Goal: Transaction & Acquisition: Purchase product/service

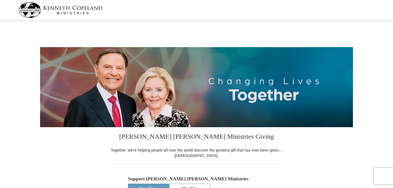
select select "FL"
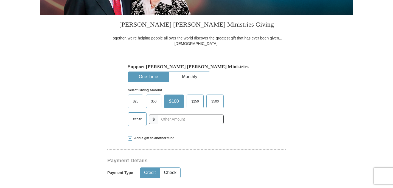
scroll to position [121, 0]
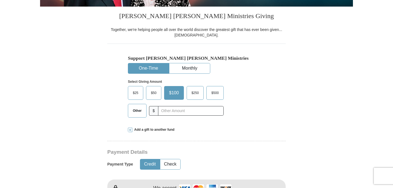
click at [139, 111] on span "Other" at bounding box center [137, 111] width 14 height 8
click at [0, 0] on input "Other" at bounding box center [0, 0] width 0 height 0
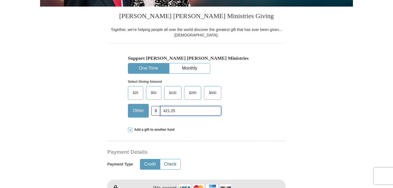
type input "421.25"
click at [172, 163] on button "Check" at bounding box center [170, 165] width 20 height 10
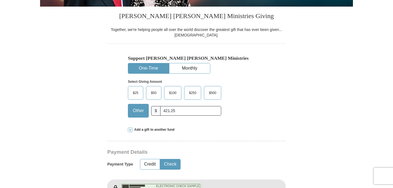
click at [232, 156] on div "Payment Details Payment Type Credit Check" at bounding box center [177, 162] width 140 height 26
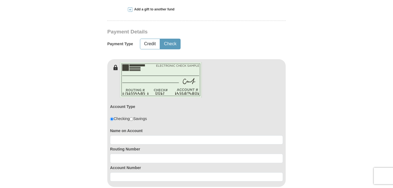
scroll to position [242, 0]
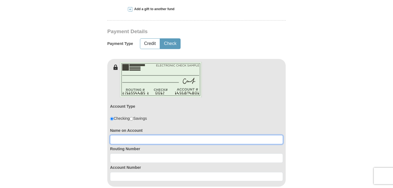
click at [125, 139] on input at bounding box center [196, 139] width 173 height 9
type input "[PERSON_NAME] and [PERSON_NAME]"
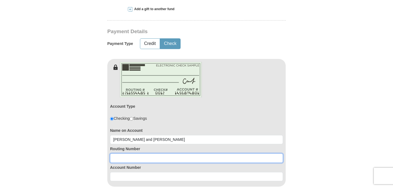
click at [117, 161] on input at bounding box center [196, 158] width 173 height 9
type input "082902757"
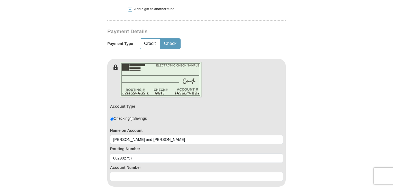
click at [83, 167] on form "[PERSON_NAME] [PERSON_NAME] Ministries Giving Together, we're helping people al…" at bounding box center [196, 112] width 313 height 664
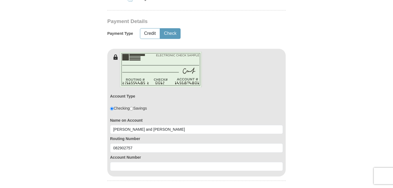
scroll to position [253, 0]
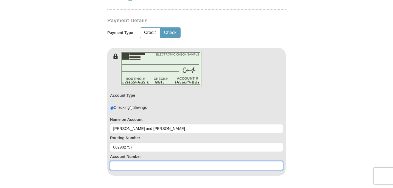
click at [119, 167] on input at bounding box center [196, 166] width 173 height 9
type input "0020190255"
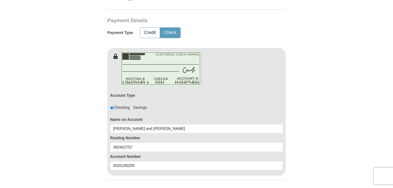
click at [89, 156] on form "[PERSON_NAME] [PERSON_NAME] Ministries Giving Together, we're helping people al…" at bounding box center [196, 101] width 313 height 664
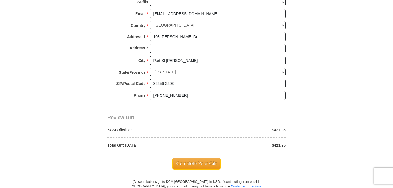
scroll to position [483, 0]
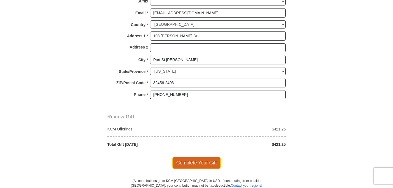
click at [202, 163] on span "Complete Your Gift" at bounding box center [196, 163] width 49 height 12
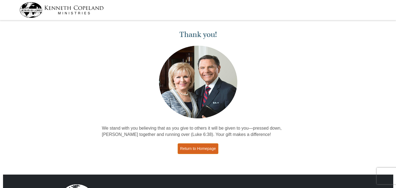
click at [204, 148] on link "Return to Homepage" at bounding box center [197, 149] width 41 height 11
